Goal: Information Seeking & Learning: Check status

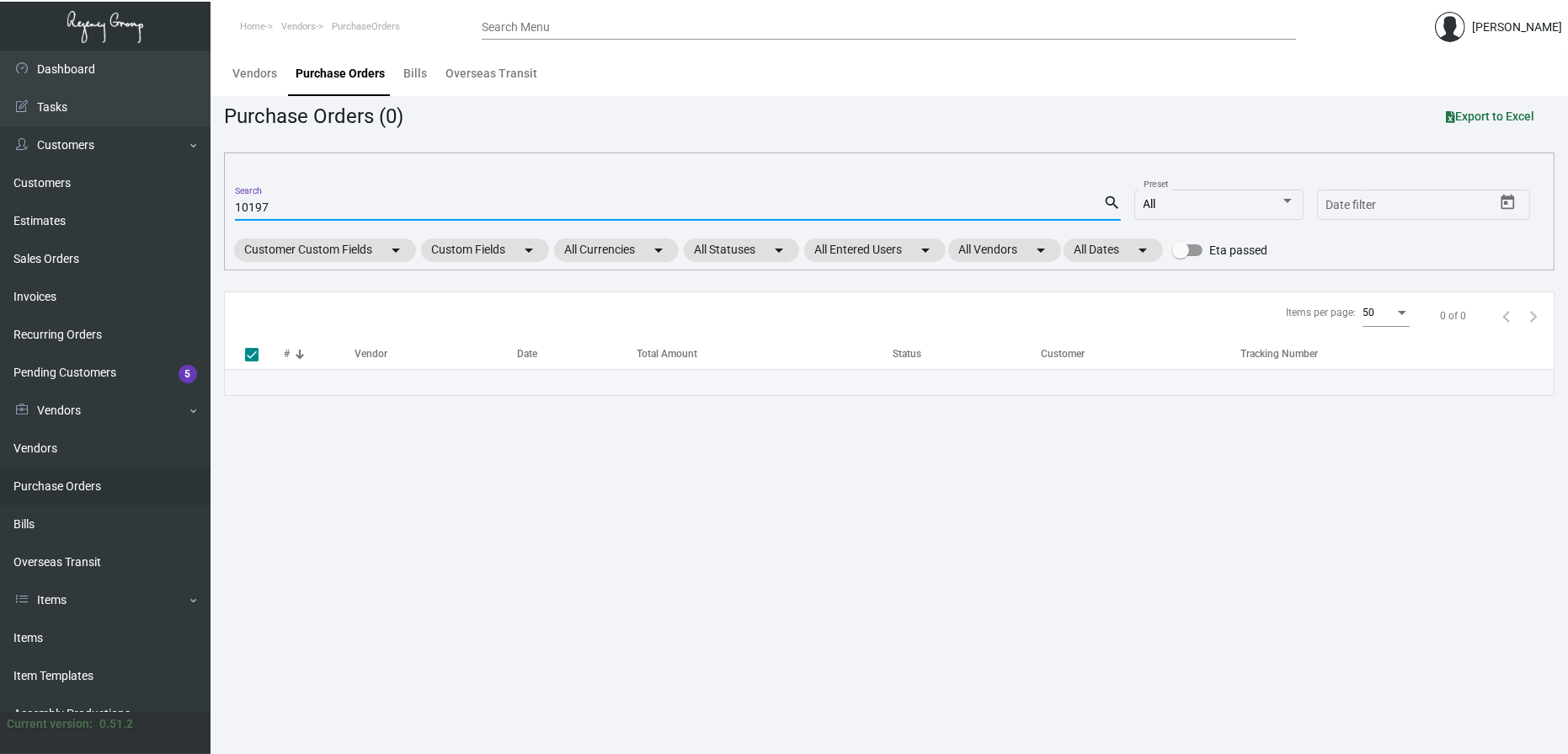
checkbox input "false"
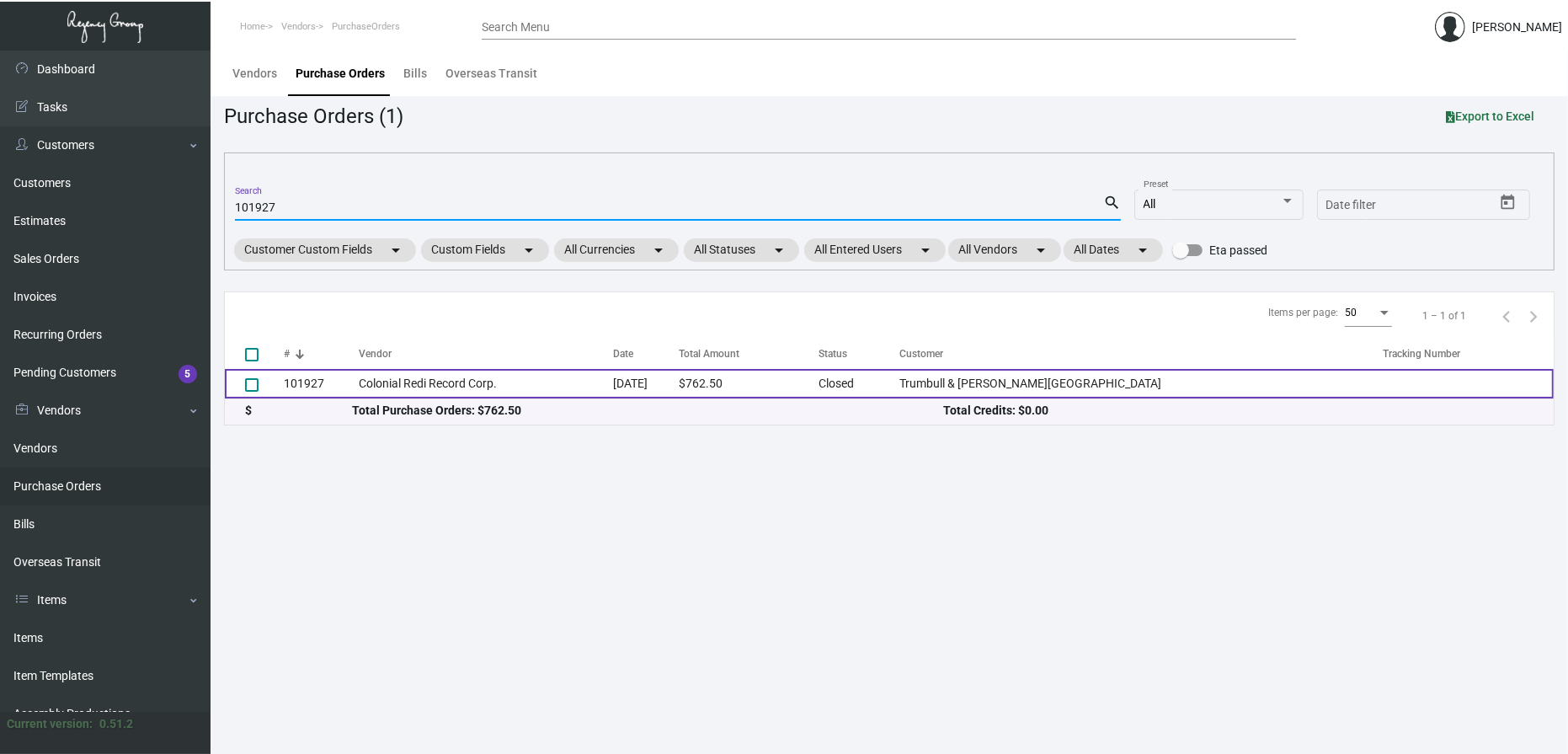
type input "101927"
click at [459, 388] on td "Colonial Redi Record Corp." at bounding box center [487, 384] width 255 height 29
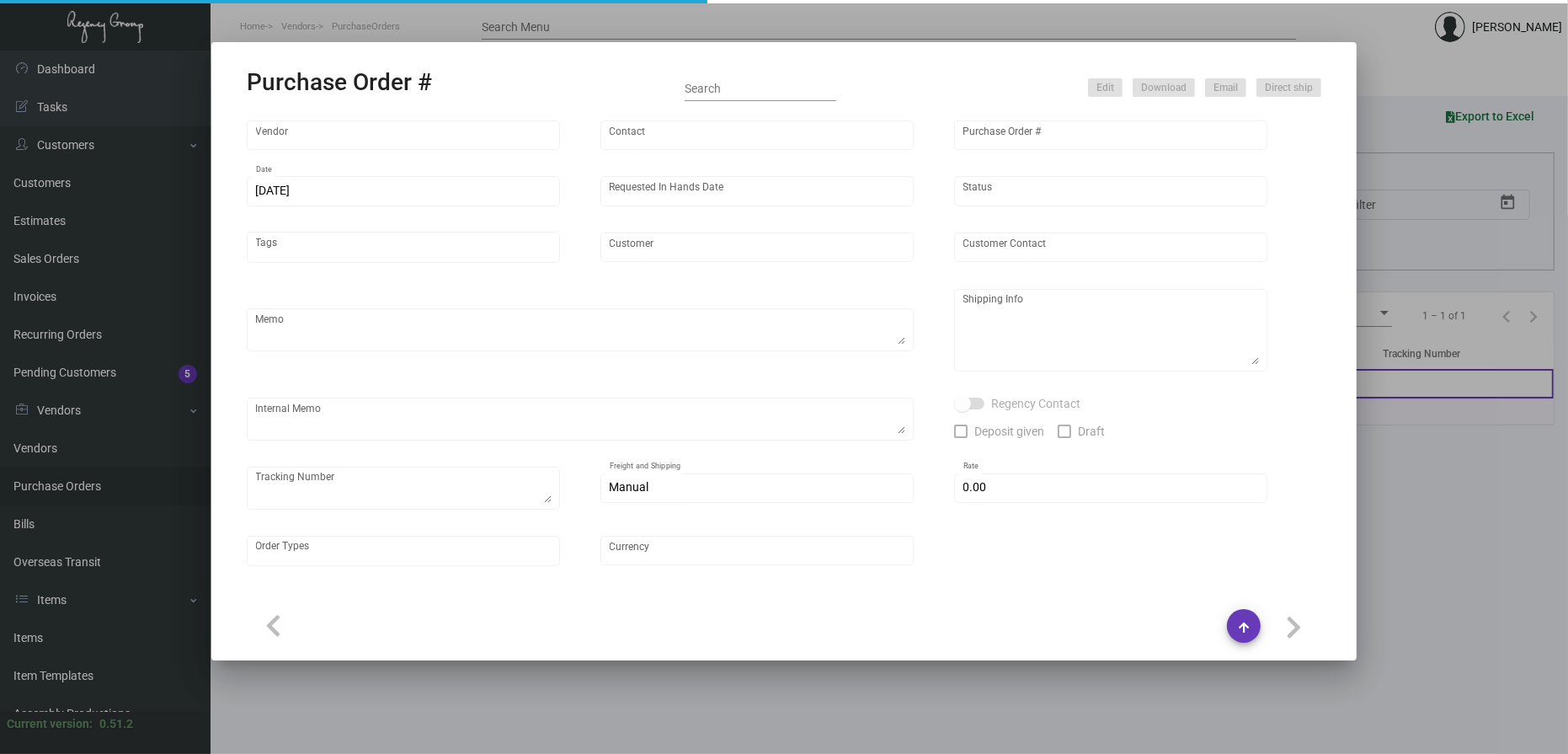
type input "Colonial Redi Record Corp."
type input "[PERSON_NAME]"
type input "101927"
type input "[DATE]"
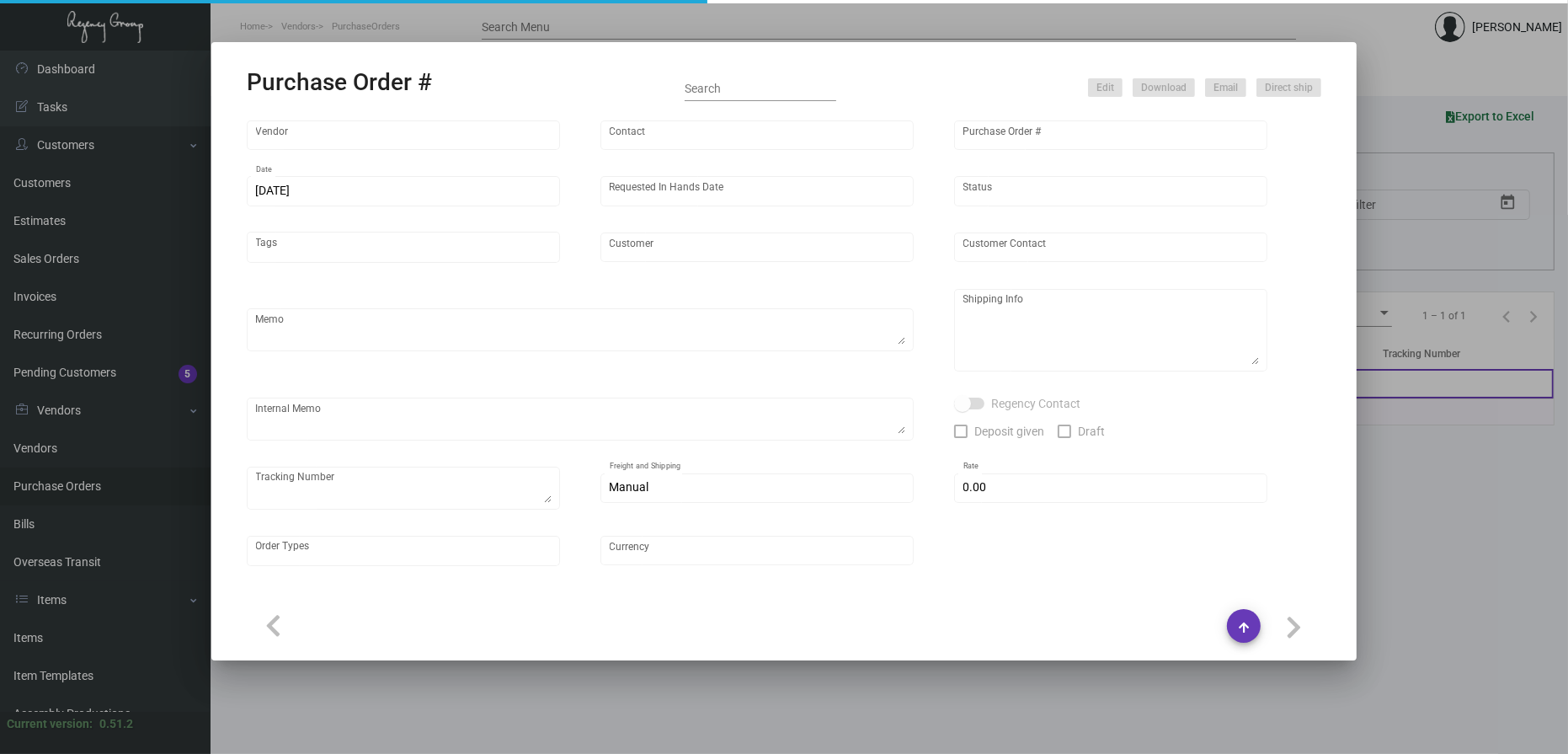
type input "Trumbull & [PERSON_NAME][GEOGRAPHIC_DATA]"
type input "[PERSON_NAME]"
type textarea "PLEASE SEND PDF PROOFS TO OUR ART TEAM ; [EMAIL_ADDRESS][DOMAIN_NAME] WITH ME I…"
type textarea "[PERSON_NAME] & [PERSON_NAME] Hotel - [PERSON_NAME] [STREET_ADDRESS][PERSON_NAM…"
type textarea "10.31 - Proofs sent over; APPROVED."
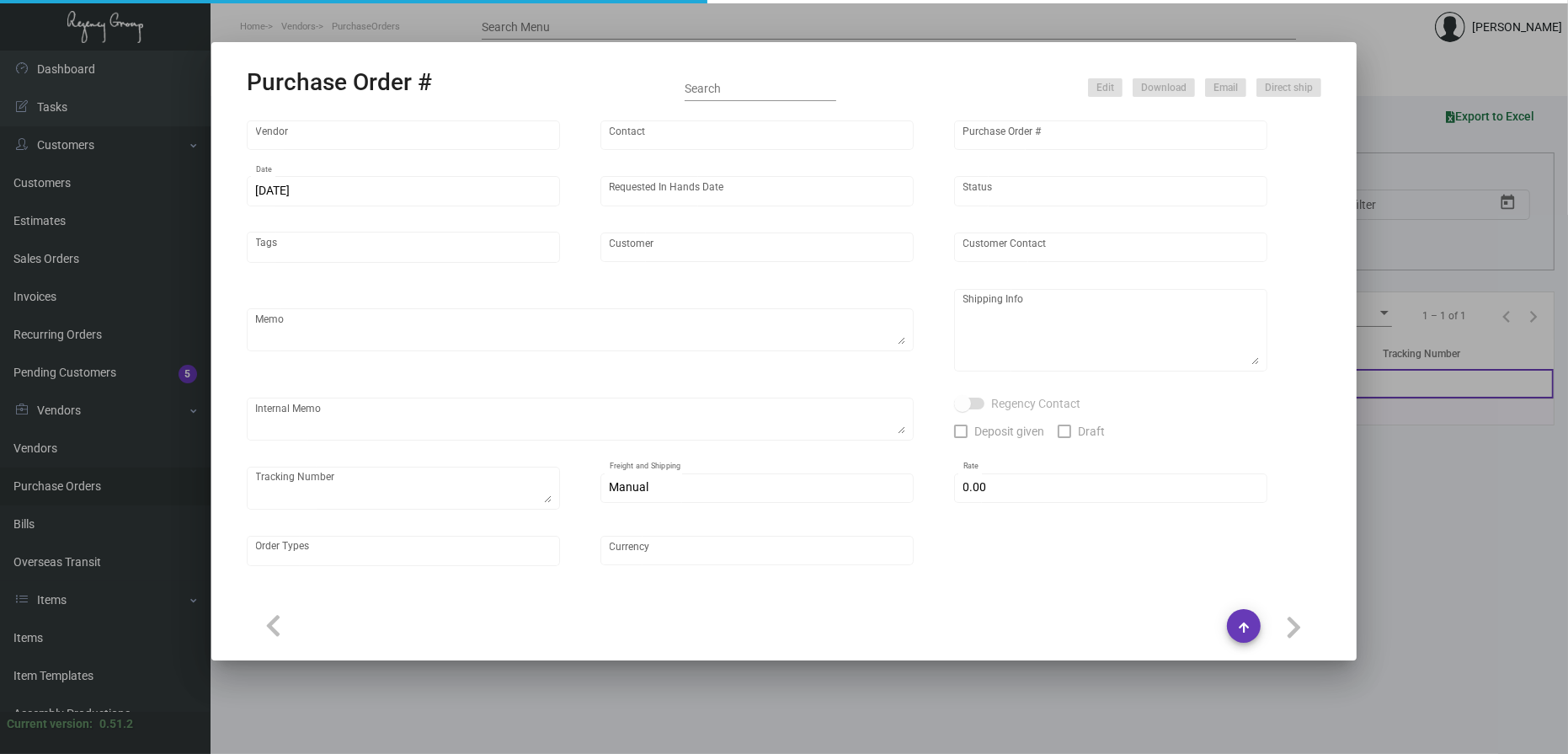
type input "$ 0.00"
type input "United States Dollar $"
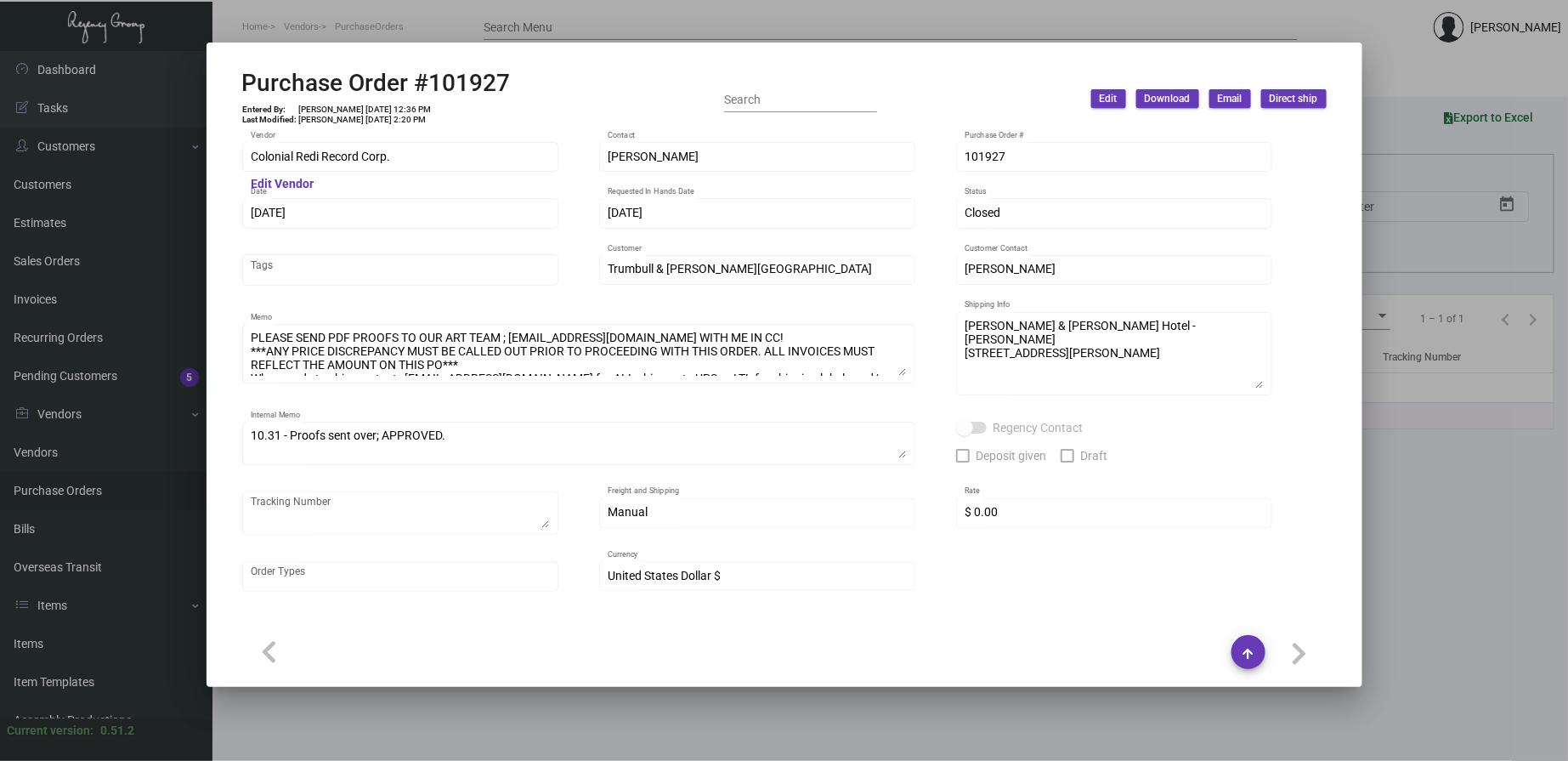
click at [905, 386] on div "PLEASE SEND PDF PROOFS TO OUR ART TEAM ; [EMAIL_ADDRESS][DOMAIN_NAME] WITH ME I…" at bounding box center [579, 361] width 674 height 75
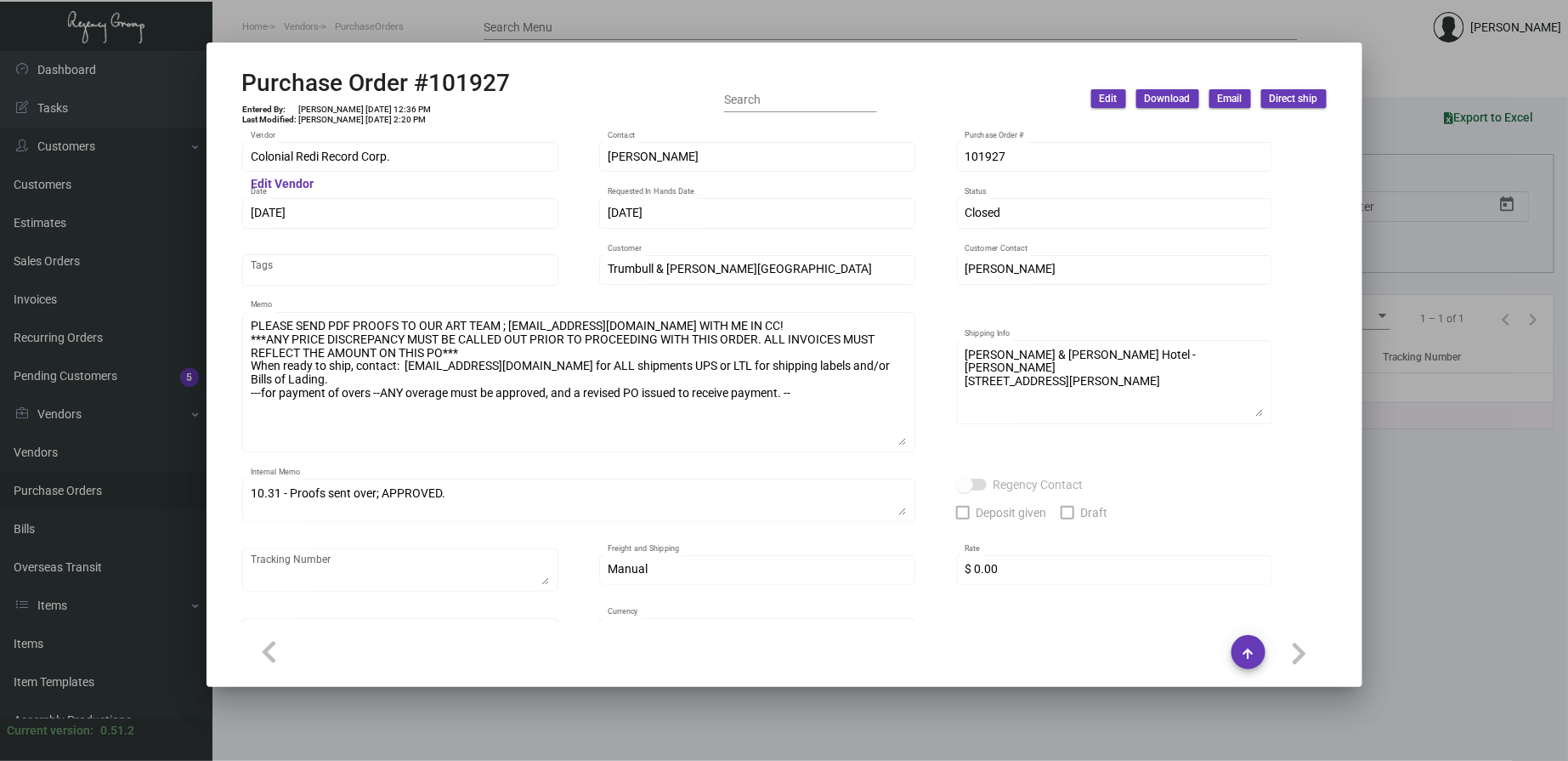
click at [910, 454] on div "PLEASE SEND PDF PROOFS TO OUR ART TEAM ; [EMAIL_ADDRESS][DOMAIN_NAME] WITH ME I…" at bounding box center [579, 390] width 674 height 156
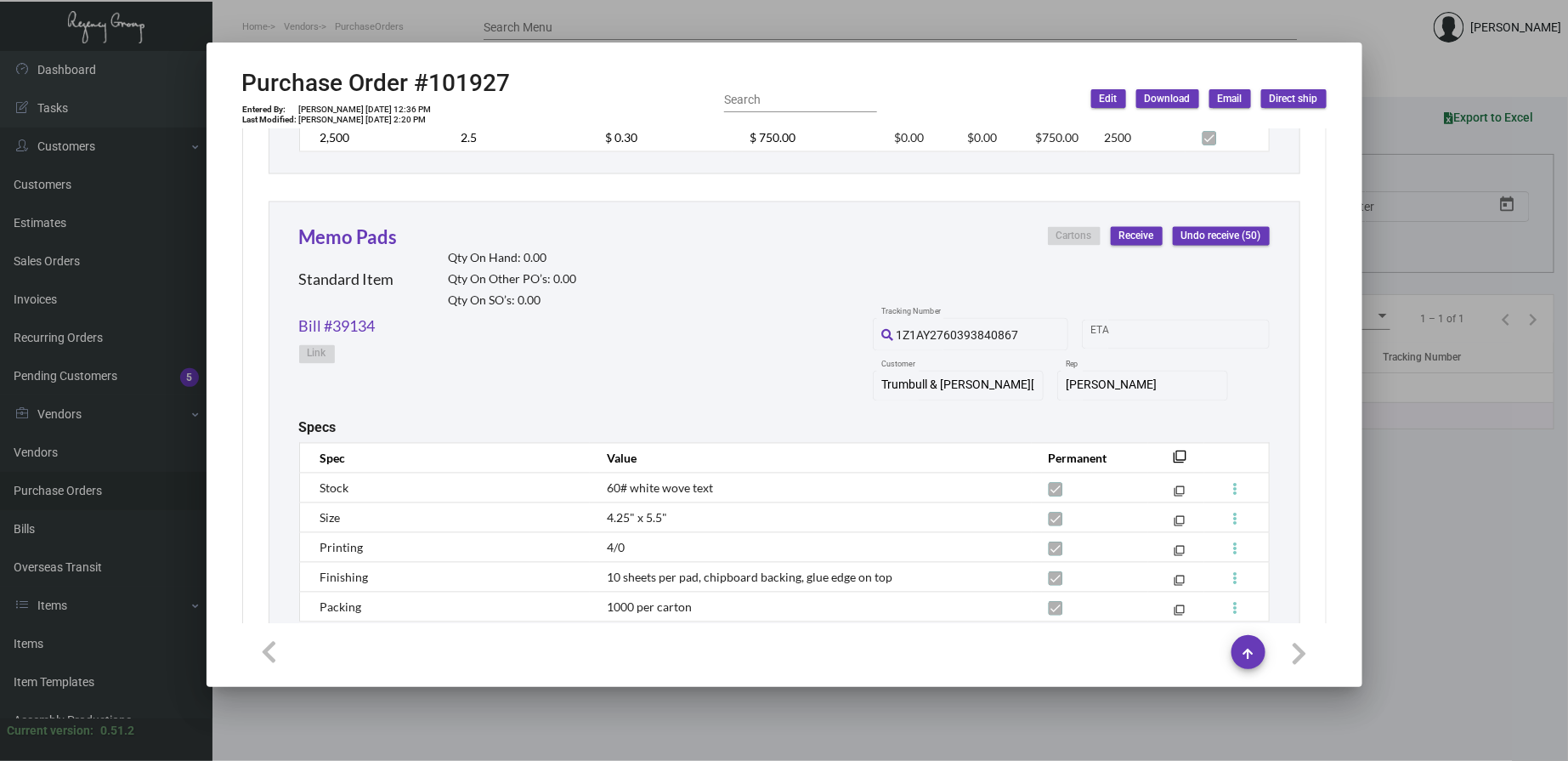
scroll to position [906, 0]
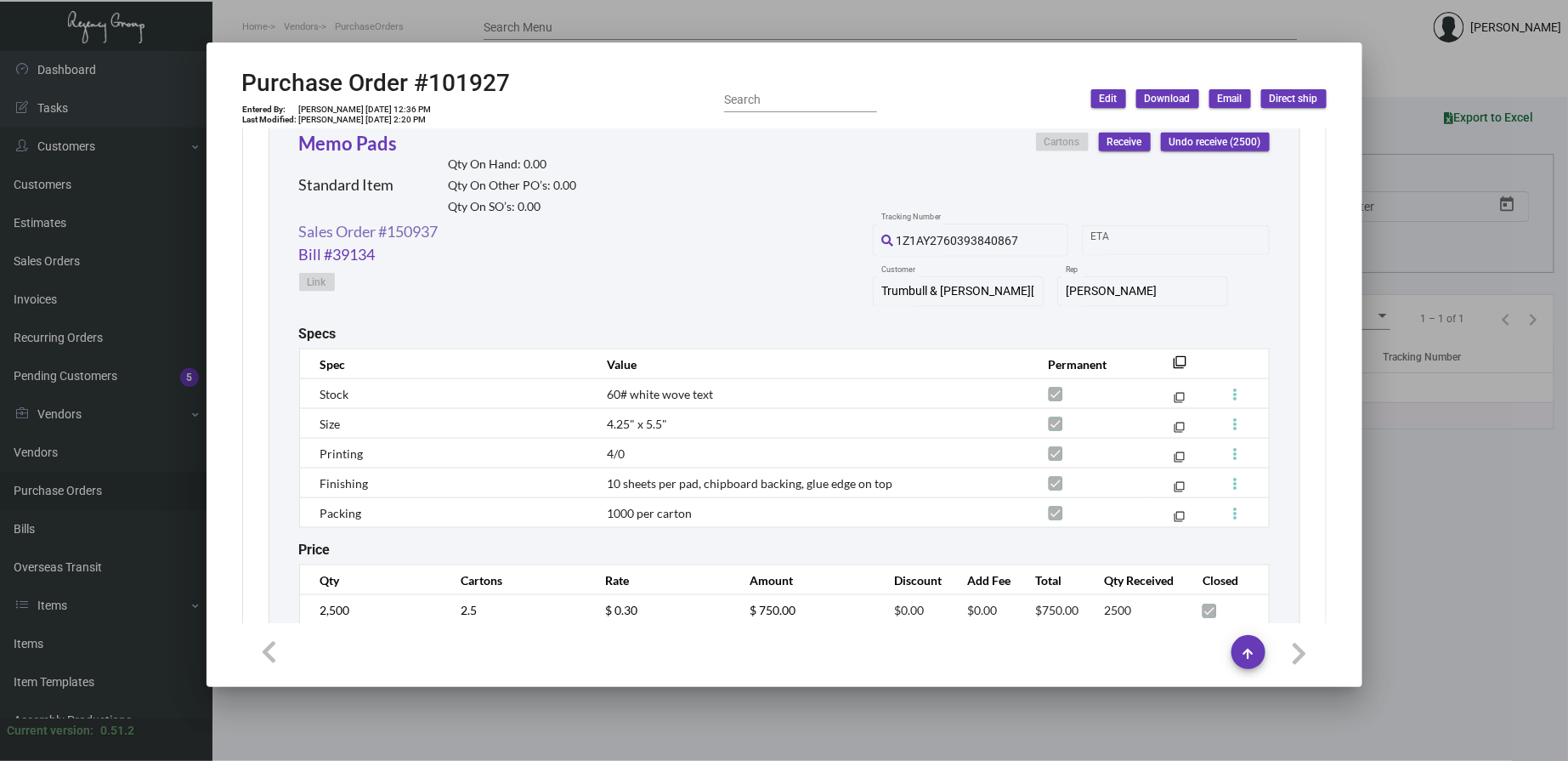
click at [408, 236] on link "Sales Order #150937" at bounding box center [368, 231] width 139 height 23
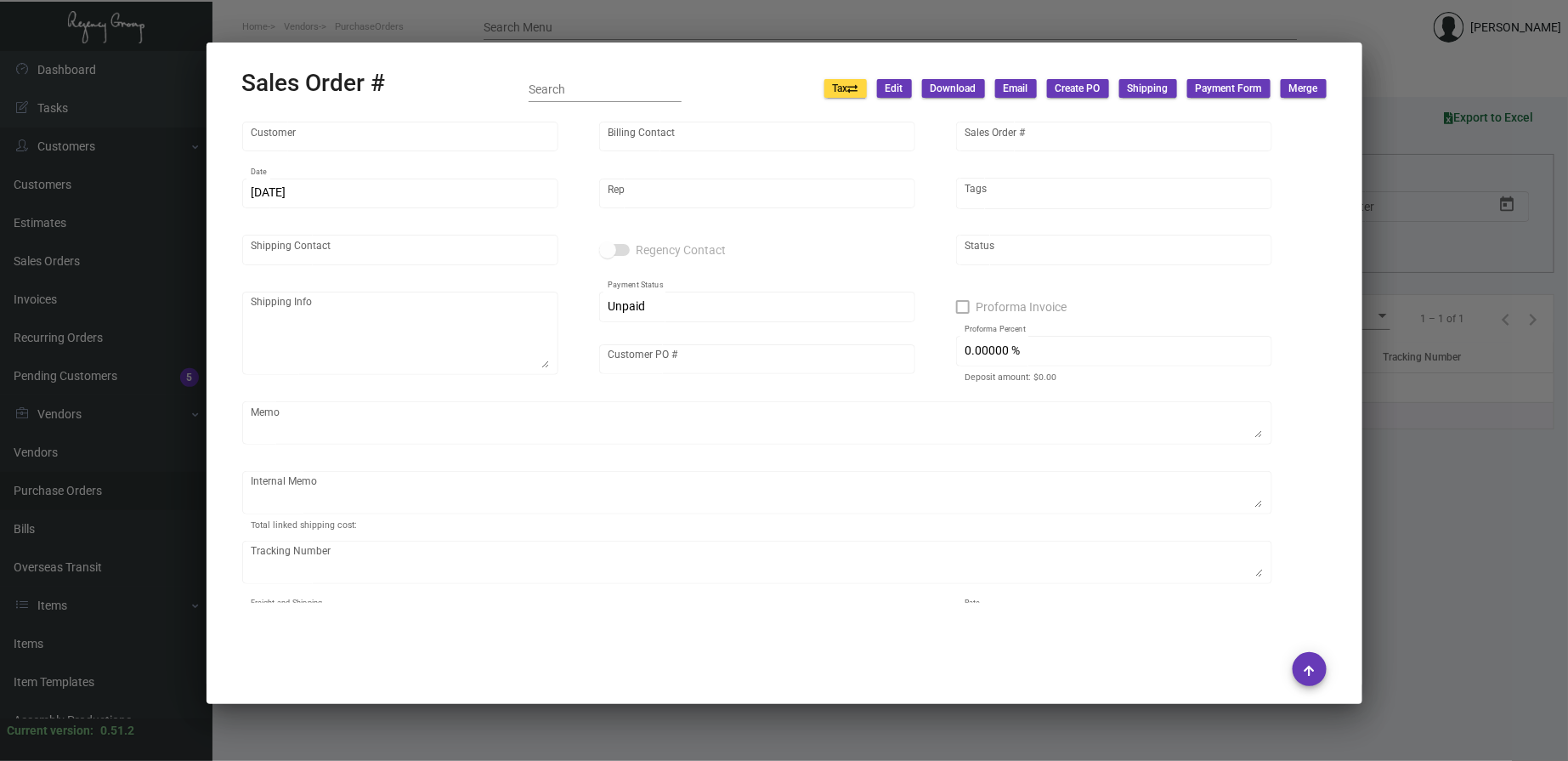
type input "Trumbull & [PERSON_NAME][GEOGRAPHIC_DATA]"
type input "INVOICE INVOICE"
type input "150937"
type input "[DATE]"
type input "[PERSON_NAME]"
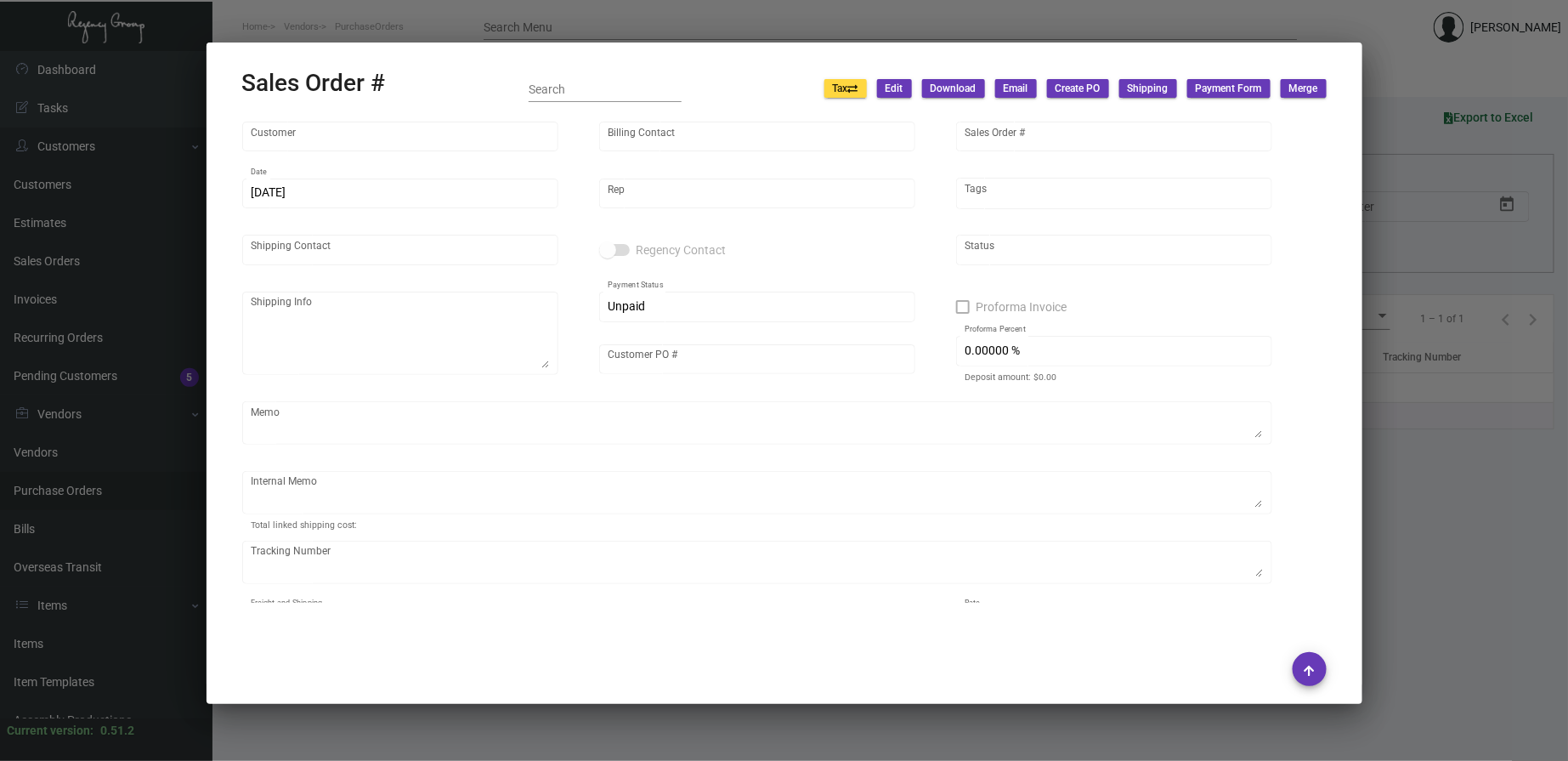
type input "[PERSON_NAME]"
type textarea "[PERSON_NAME] & [PERSON_NAME] Hotel - [PERSON_NAME] [STREET_ADDRESS][PERSON_NAM…"
type input "[PERSON_NAME]"
type textarea "[DATE] Shipped from [GEOGRAPHIC_DATA] by UPS Ground Cost $61.14"
type input "United States Dollar $"
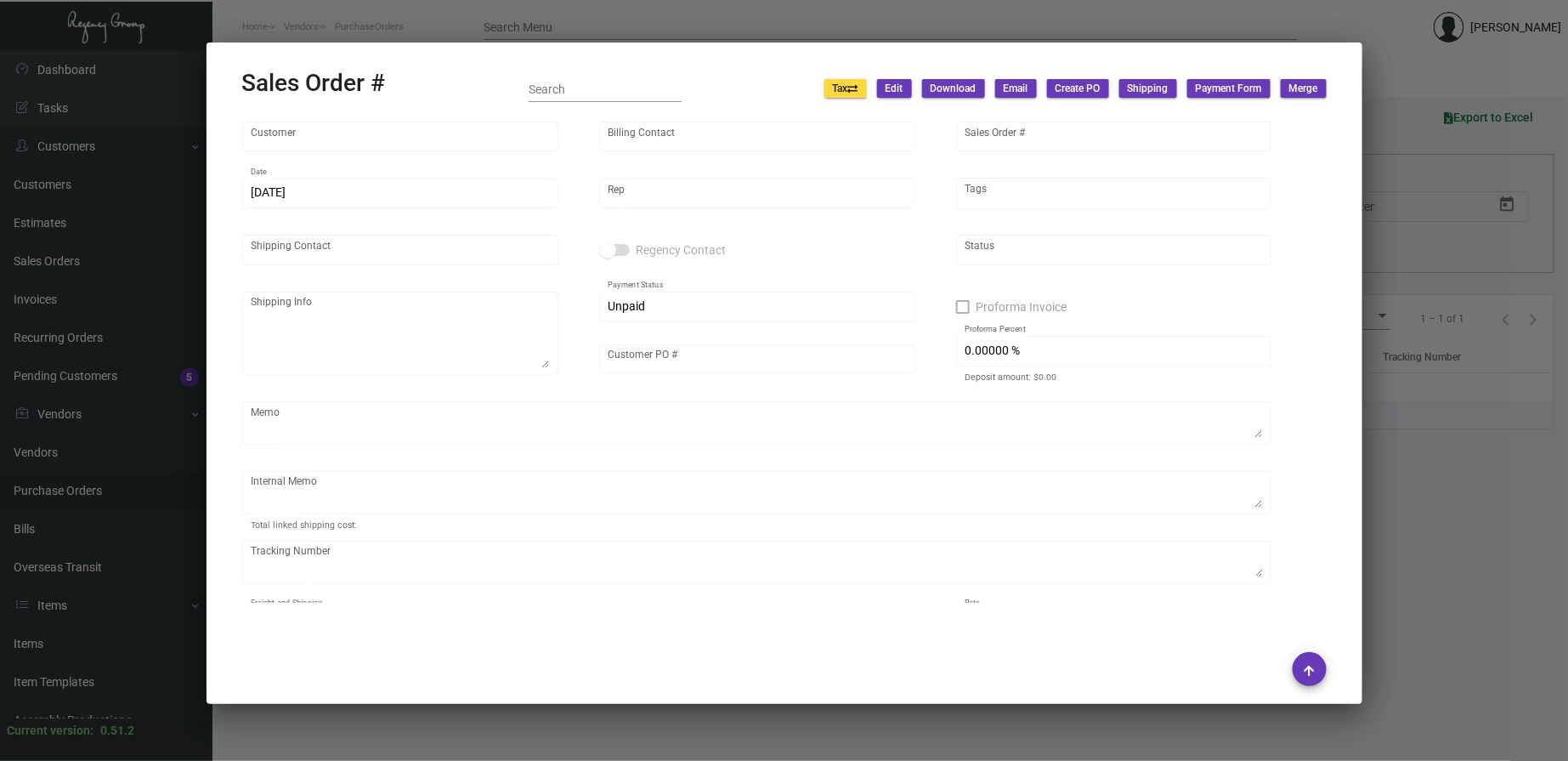
type input "$ 98.94"
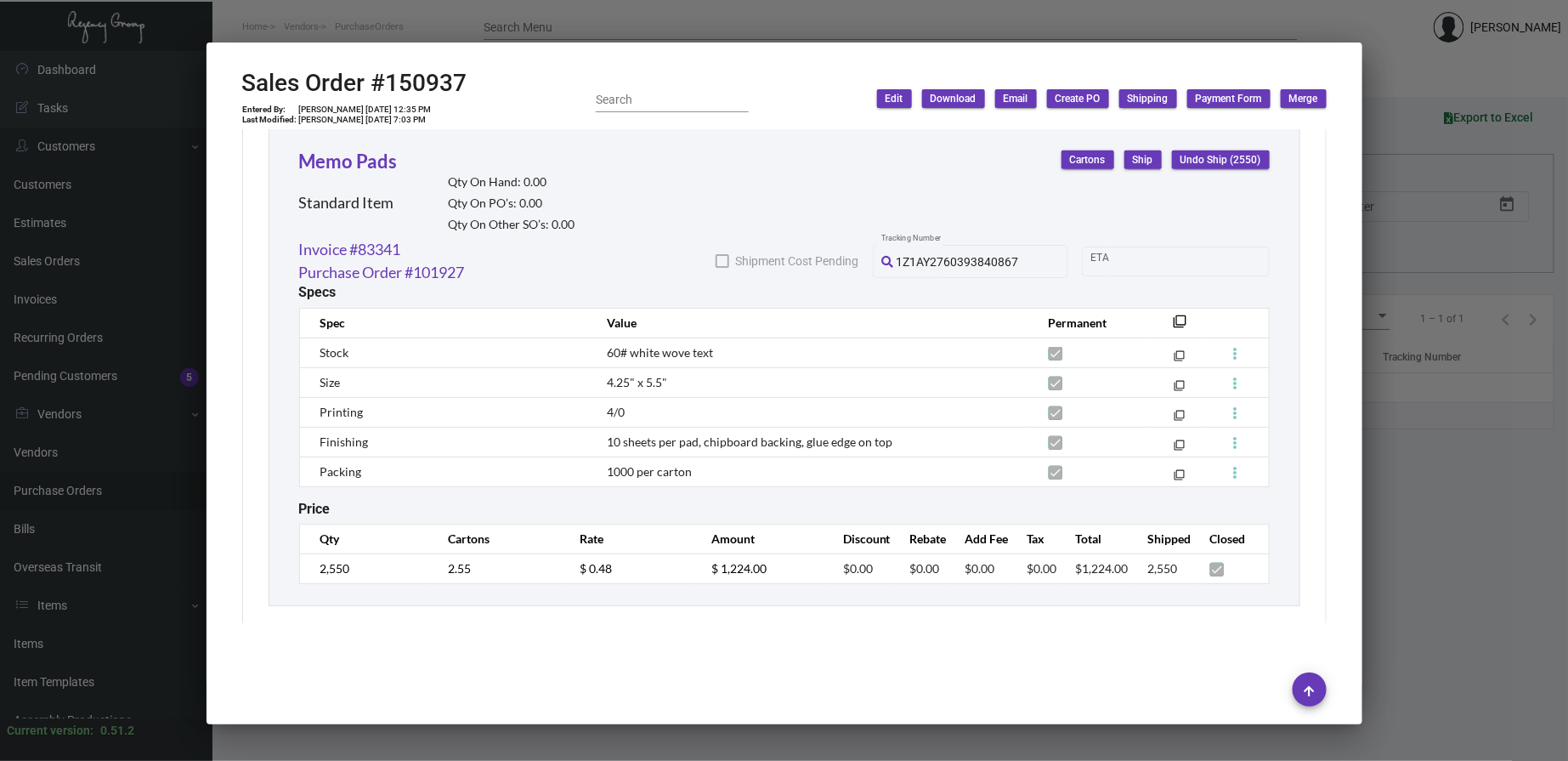
scroll to position [952, 0]
drag, startPoint x: 157, startPoint y: 196, endPoint x: 157, endPoint y: 207, distance: 11.0
click at [157, 197] on div at bounding box center [784, 380] width 1568 height 761
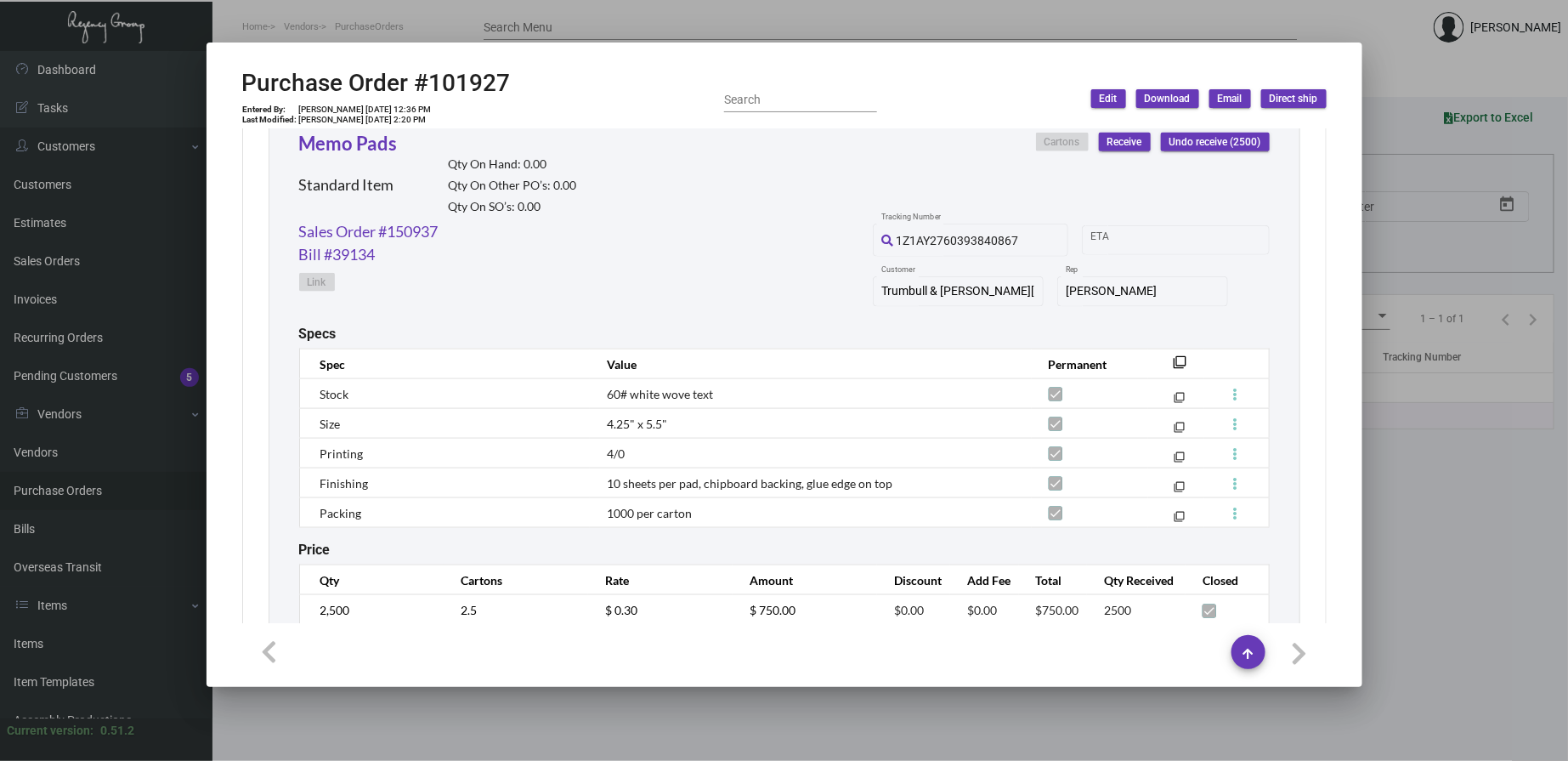
click at [117, 490] on div at bounding box center [784, 380] width 1568 height 761
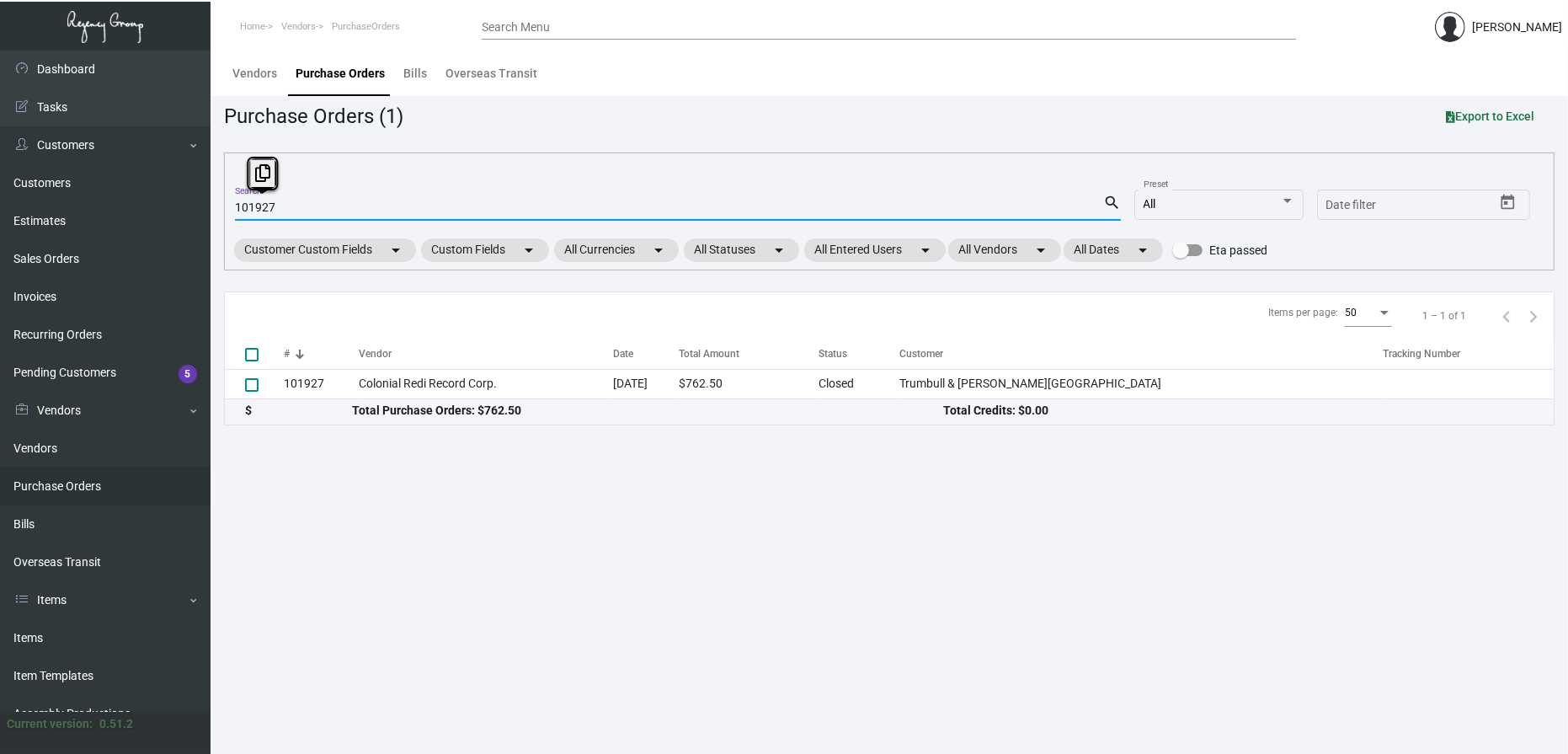
drag, startPoint x: 282, startPoint y: 206, endPoint x: 249, endPoint y: 207, distance: 33.0
click at [249, 207] on input "101927" at bounding box center [669, 208] width 868 height 14
type input "107099"
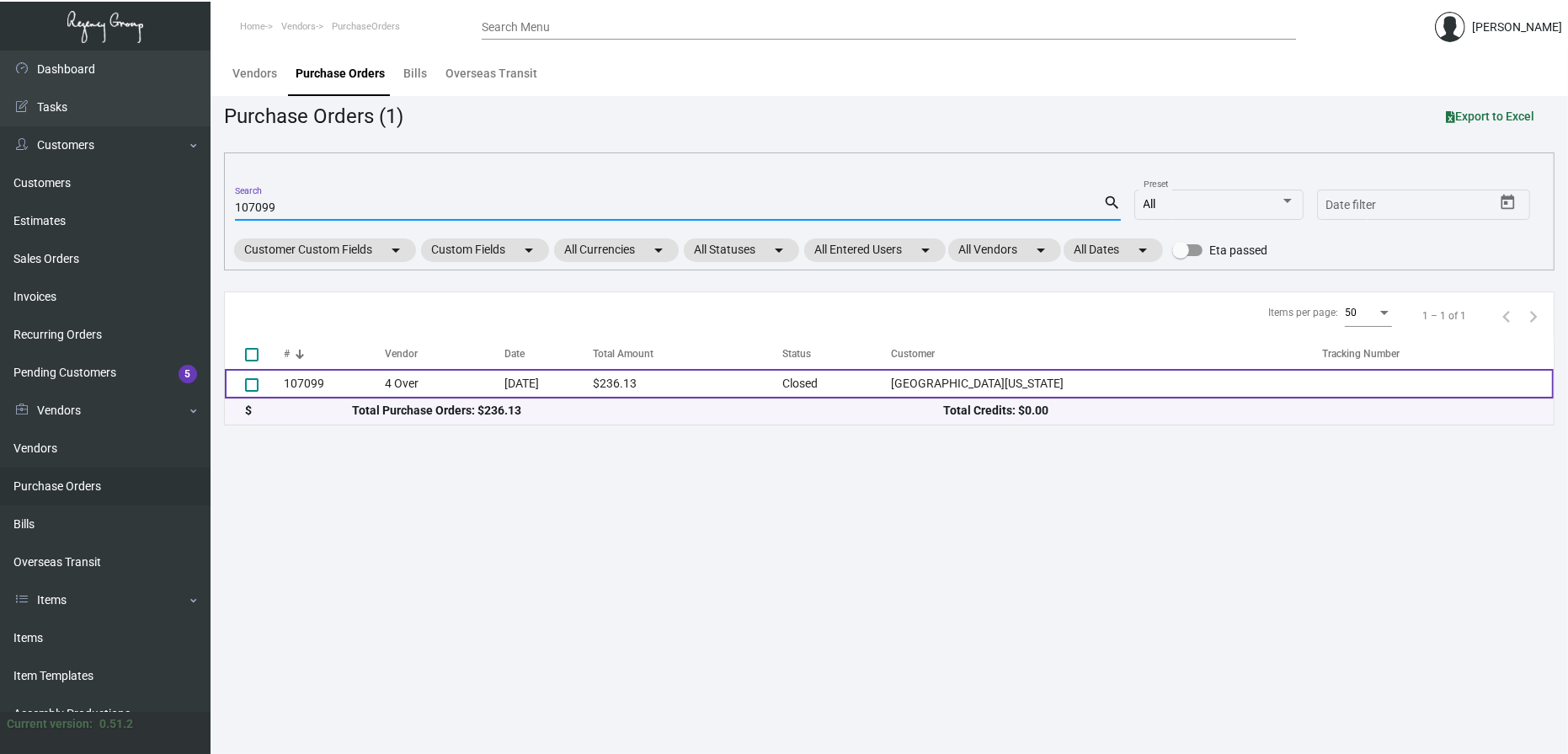
click at [410, 382] on td "4 Over" at bounding box center [444, 384] width 119 height 29
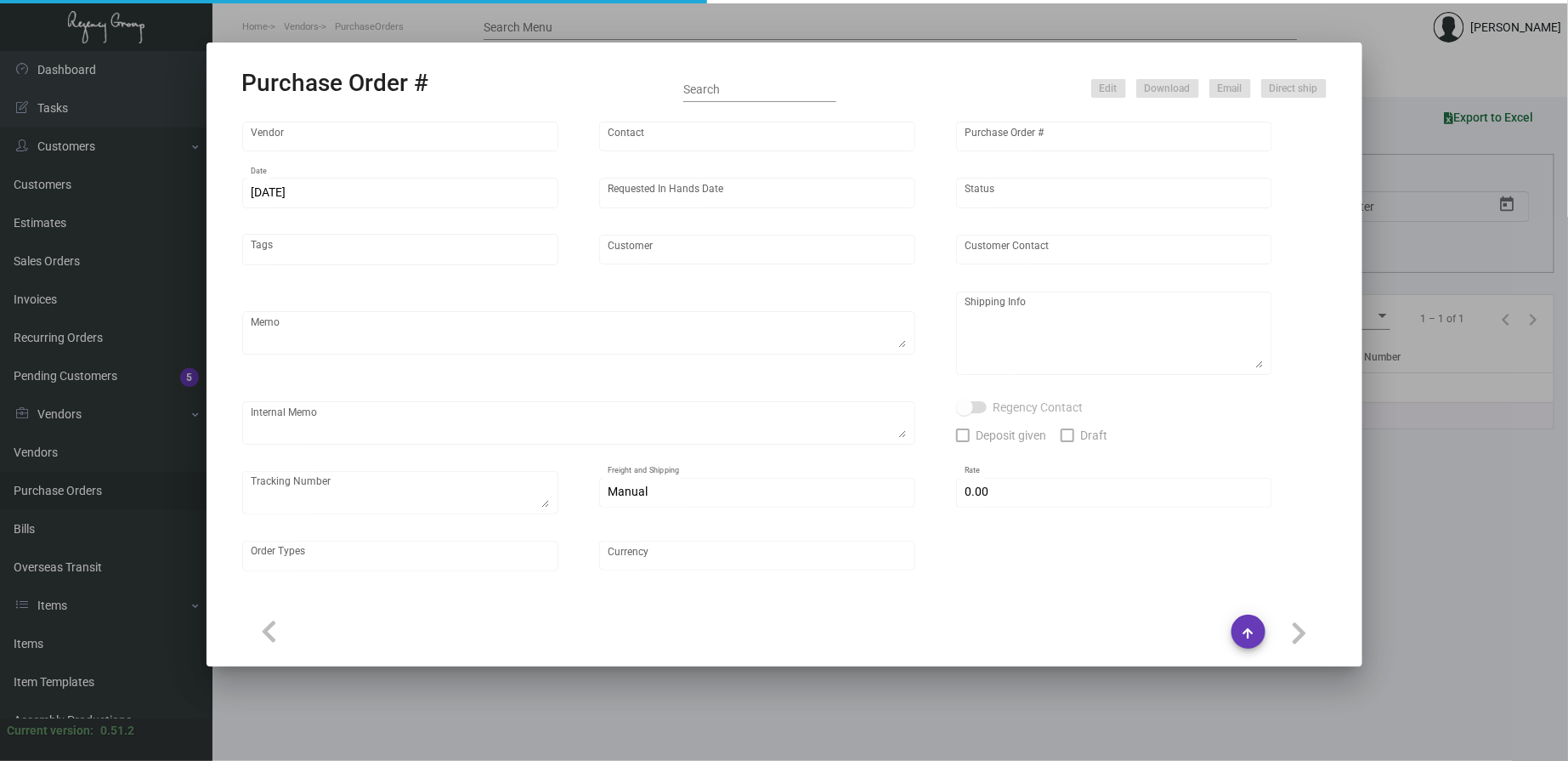
type input "4 Over"
type input "107099"
type input "[DATE]"
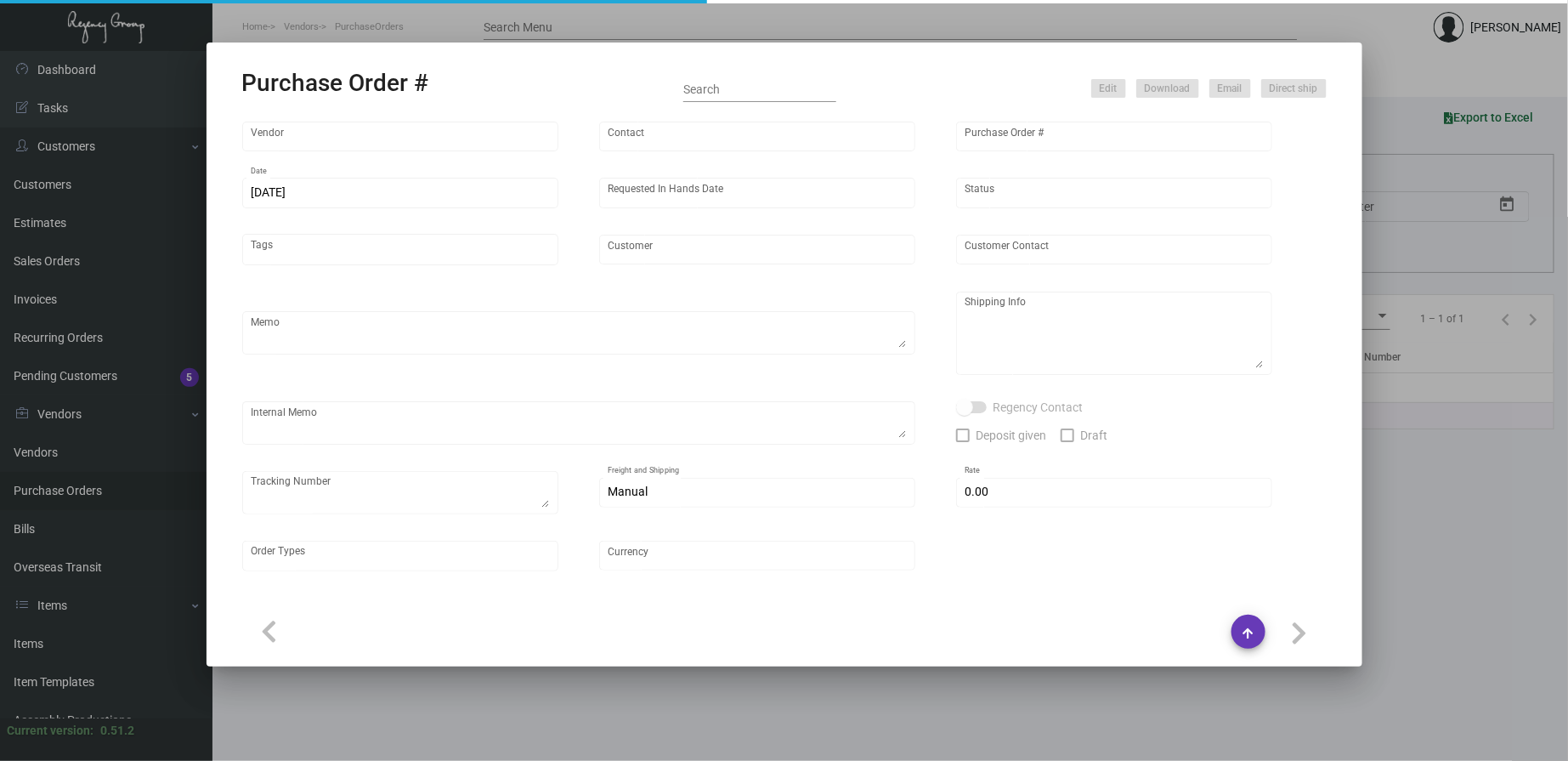
type input "[GEOGRAPHIC_DATA][US_STATE]"
type input "[PERSON_NAME]"
type textarea "[GEOGRAPHIC_DATA] [US_STATE] - [PERSON_NAME] [STREET_ADDRESS][US_STATE]"
type textarea "Will ship for free to [GEOGRAPHIC_DATA] WH first then to hotel. // Order # 0075…"
type input "$ 0.00"
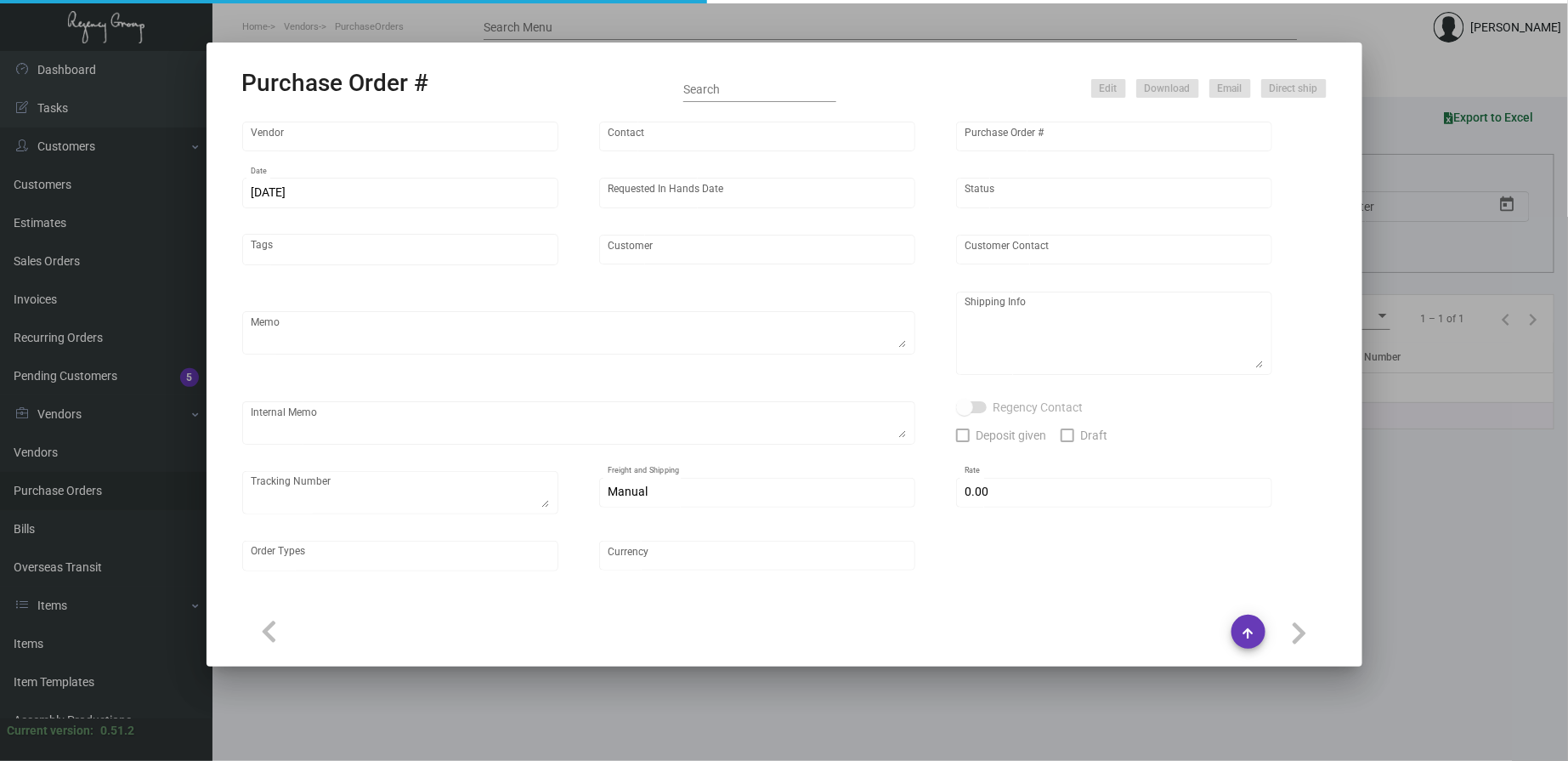
type input "United States Dollar $"
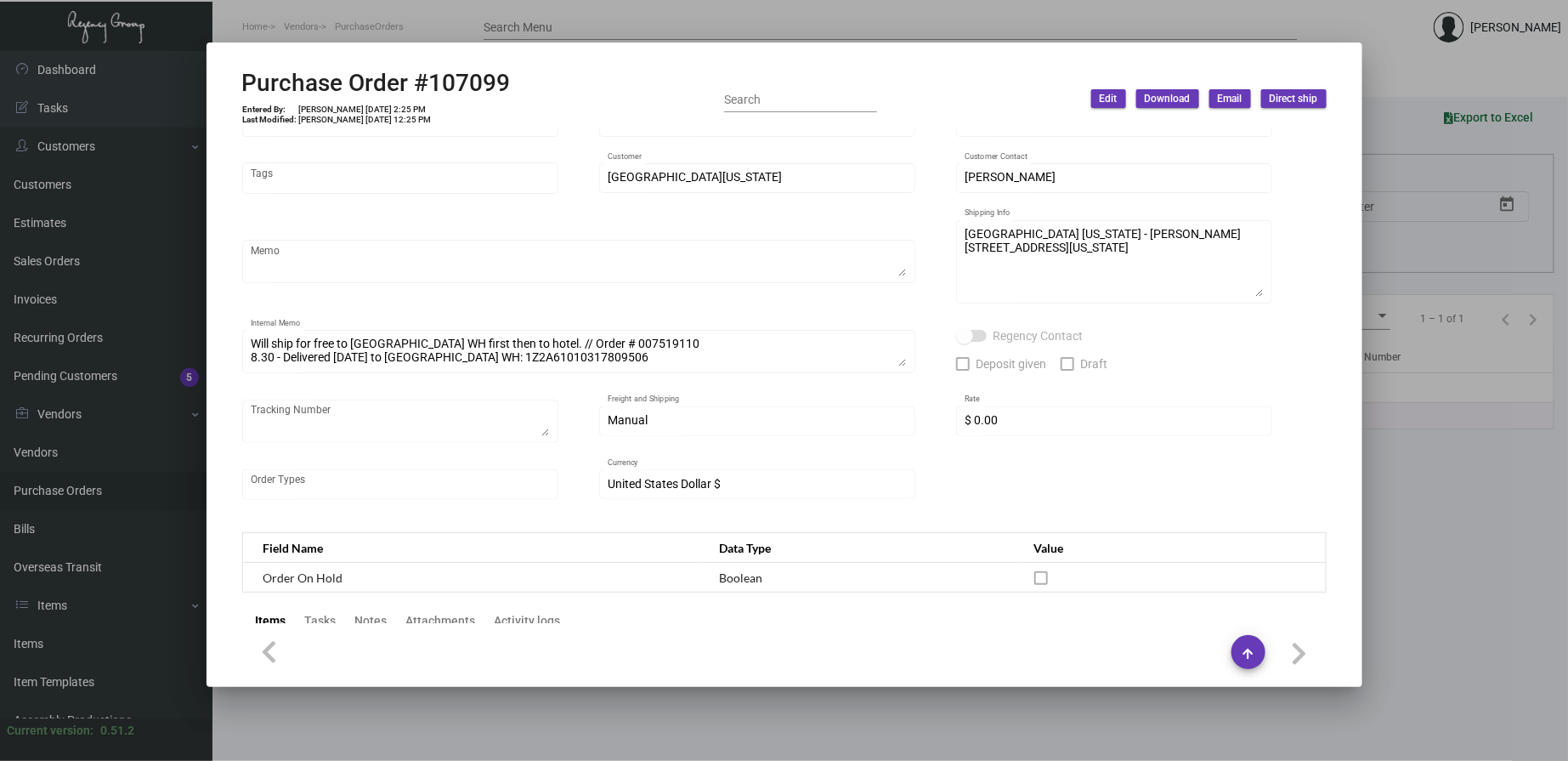
scroll to position [91, 0]
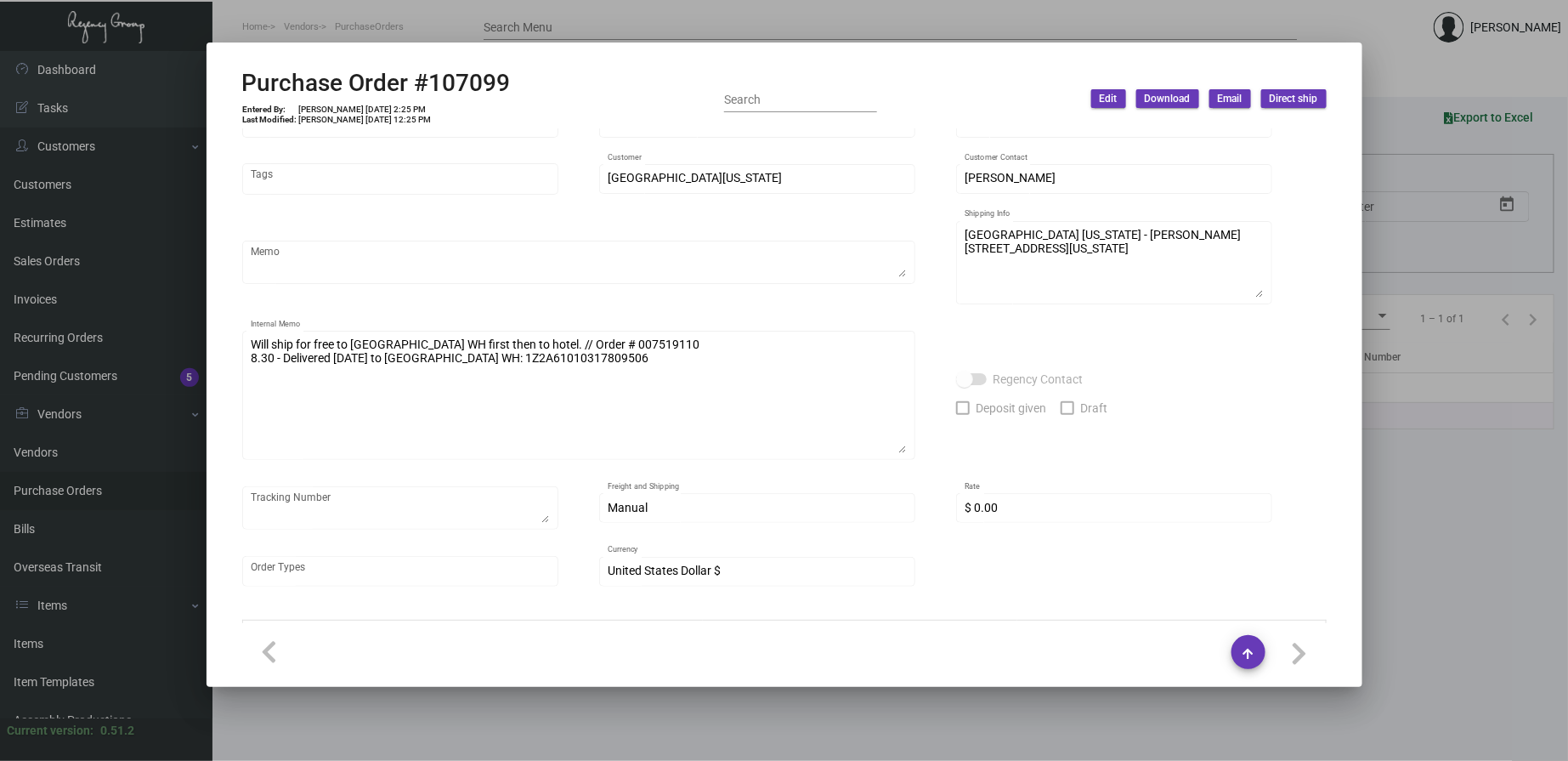
click at [912, 445] on div "Will ship for free to [GEOGRAPHIC_DATA] WH first then to hotel. // Order # 0075…" at bounding box center [579, 394] width 674 height 133
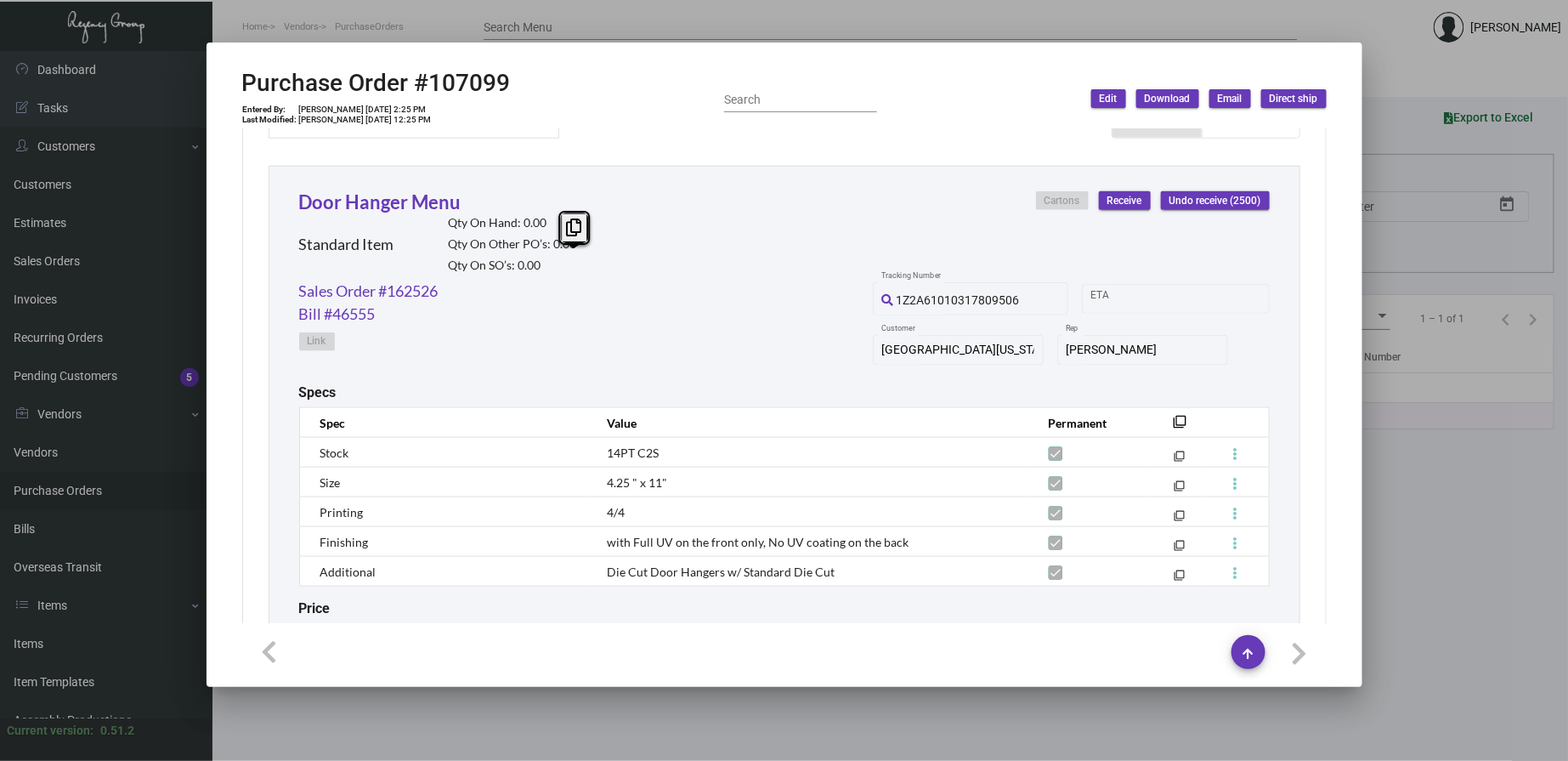
scroll to position [962, 0]
